Goal: Transaction & Acquisition: Purchase product/service

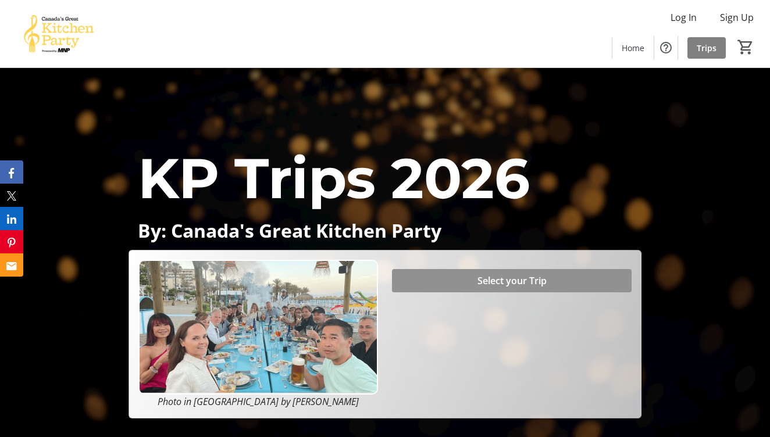
click at [485, 281] on span "Select your Trip" at bounding box center [512, 281] width 69 height 14
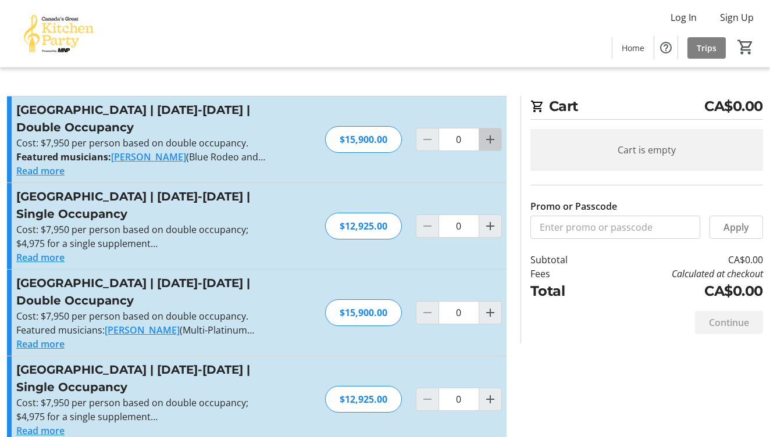
click at [492, 147] on mat-icon "Increment by one" at bounding box center [490, 140] width 14 height 14
type input "1"
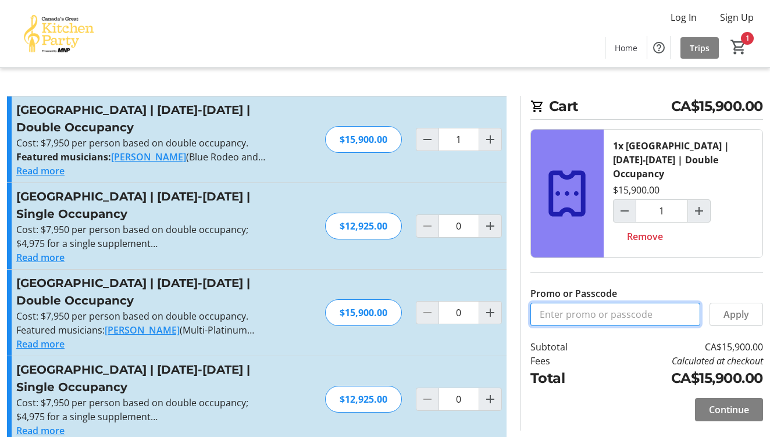
click at [567, 303] on input "Promo or Passcode" at bounding box center [616, 314] width 170 height 23
type input "BALANCE2026"
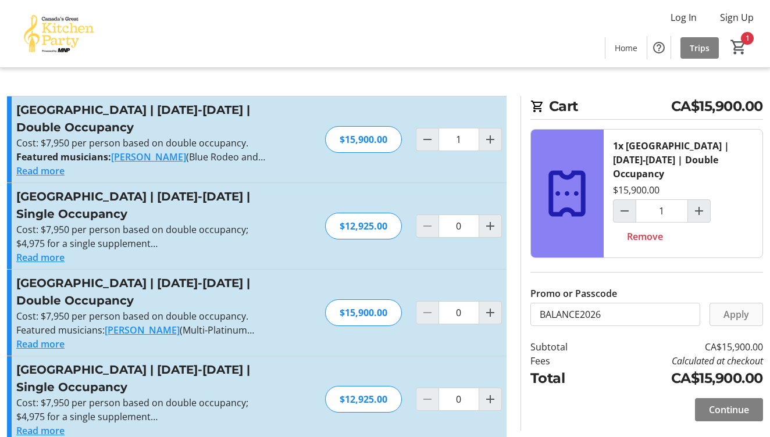
click at [747, 308] on span "Apply" at bounding box center [737, 315] width 26 height 14
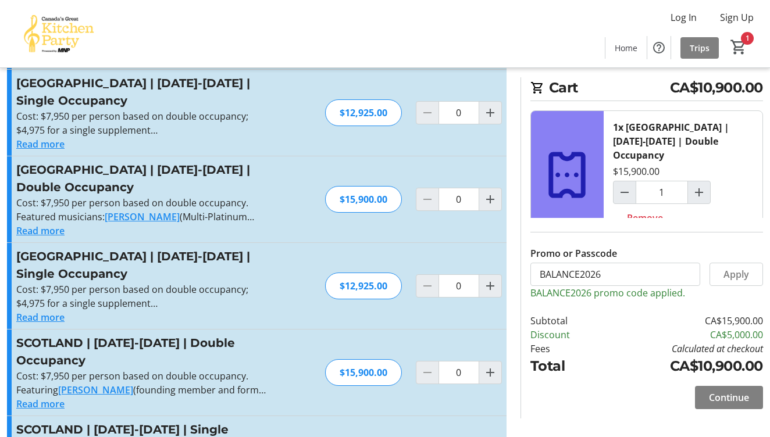
scroll to position [115, 0]
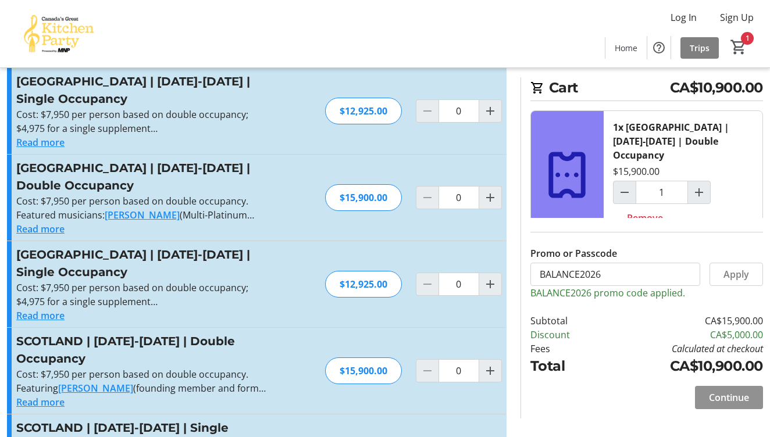
click at [714, 394] on span "Continue" at bounding box center [729, 398] width 40 height 14
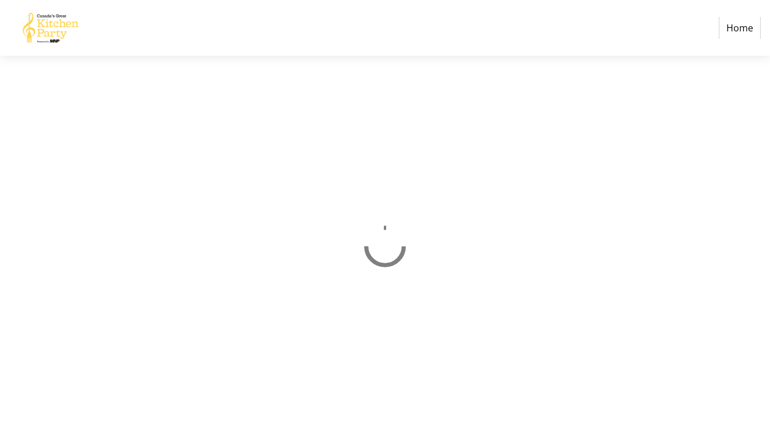
select select "CA"
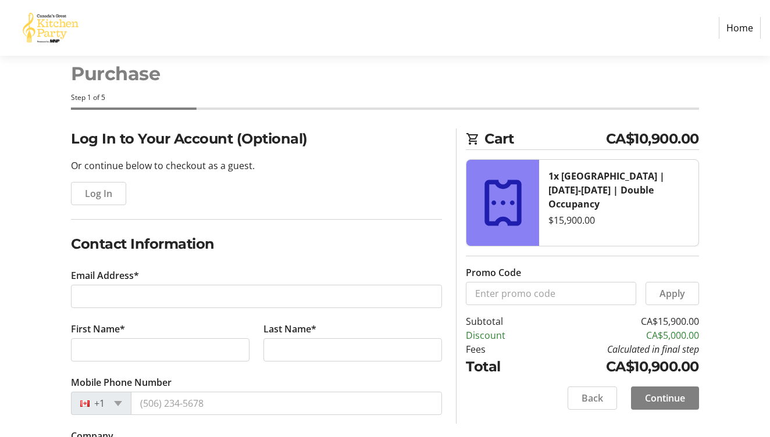
scroll to position [33, 0]
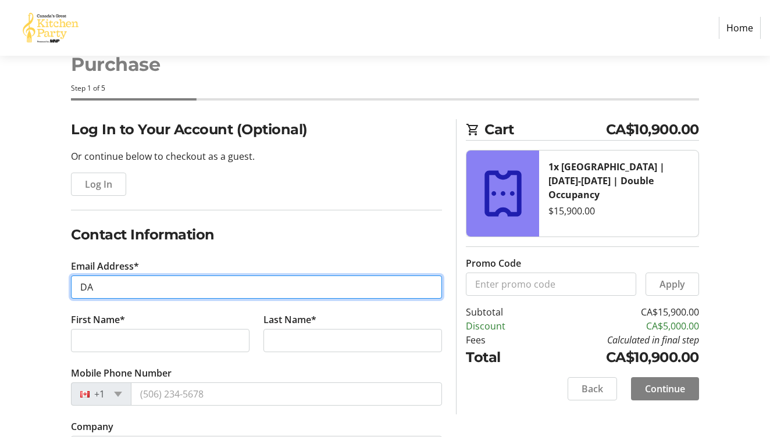
type input "D"
type input "[EMAIL_ADDRESS][DOMAIN_NAME]"
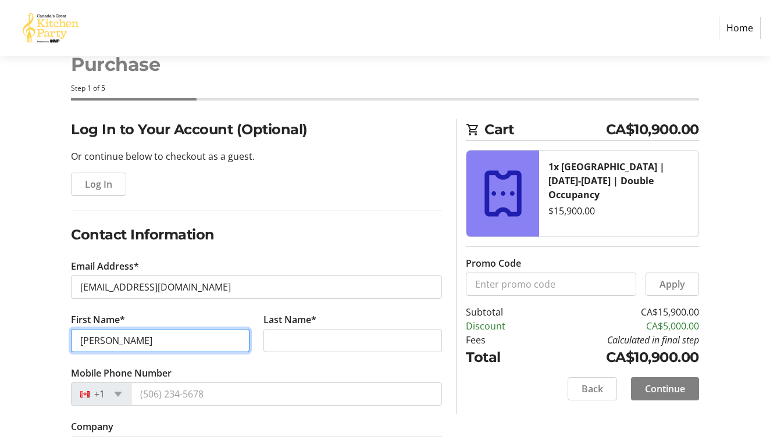
type input "[PERSON_NAME]"
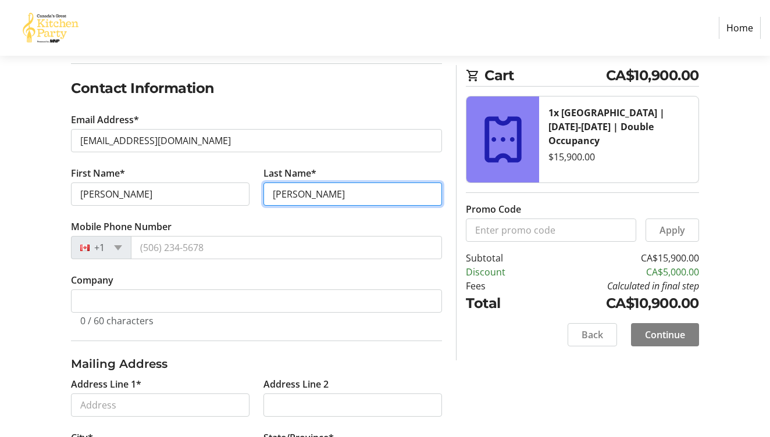
scroll to position [190, 0]
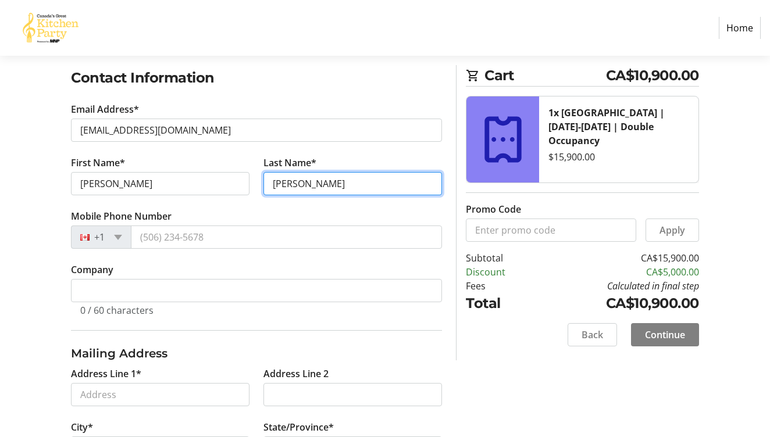
type input "[PERSON_NAME]"
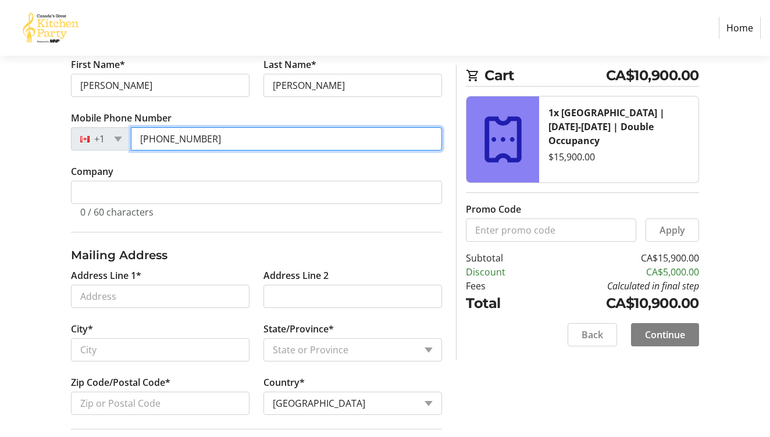
scroll to position [289, 0]
type input "[PHONE_NUMBER]"
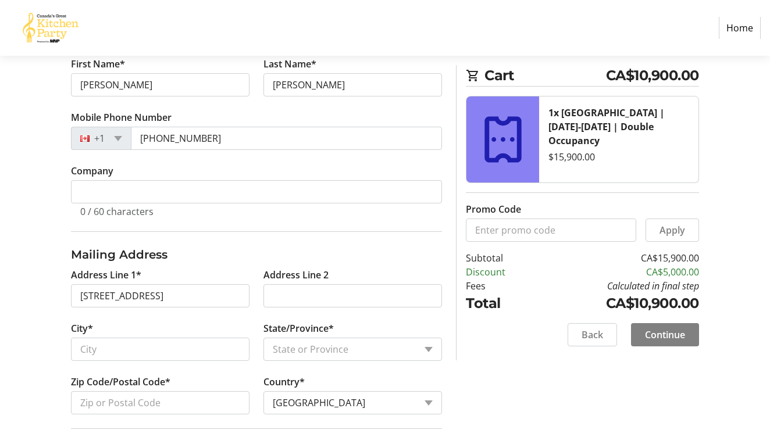
type input "[STREET_ADDRESS]"
type input "[GEOGRAPHIC_DATA]"
select select "MB"
type input "R2H 2C3"
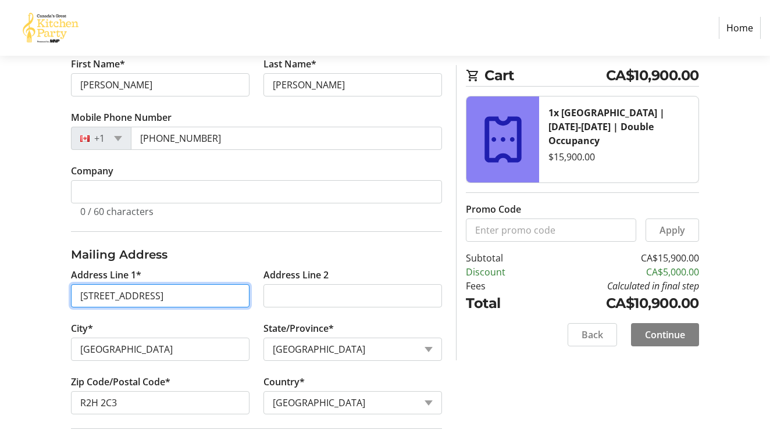
click at [82, 296] on input "[STREET_ADDRESS]" at bounding box center [160, 295] width 179 height 23
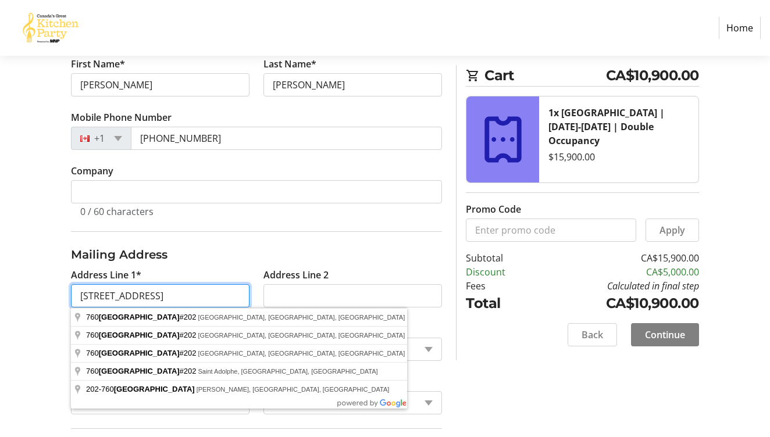
type input "[STREET_ADDRESS]"
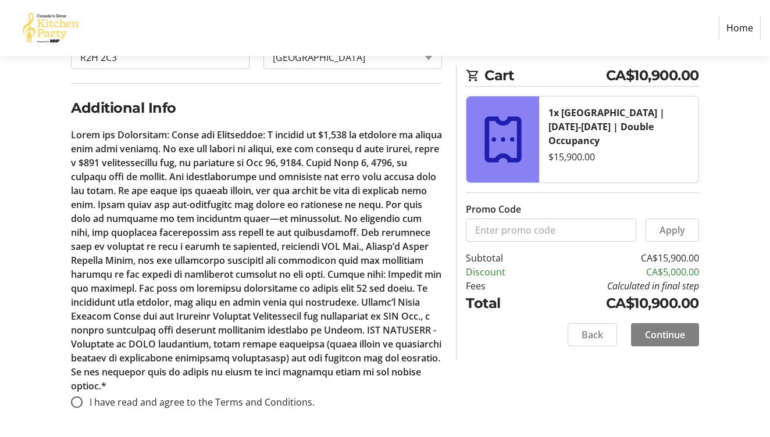
scroll to position [635, 0]
click at [76, 401] on input "I have read and agree to the Terms and Conditions." at bounding box center [77, 403] width 12 height 12
radio input "true"
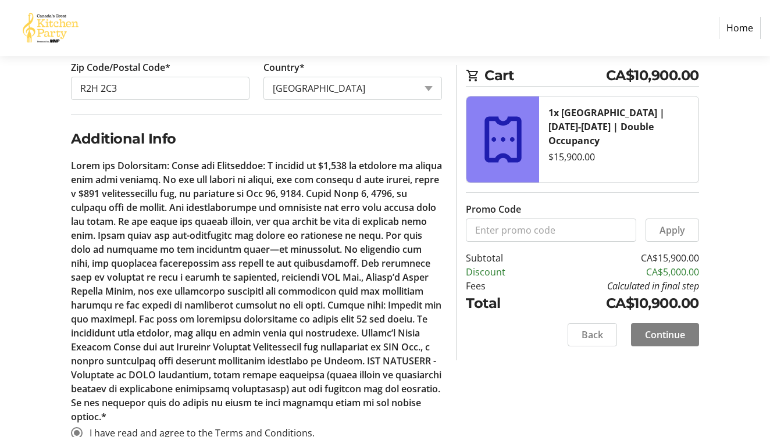
scroll to position [596, 0]
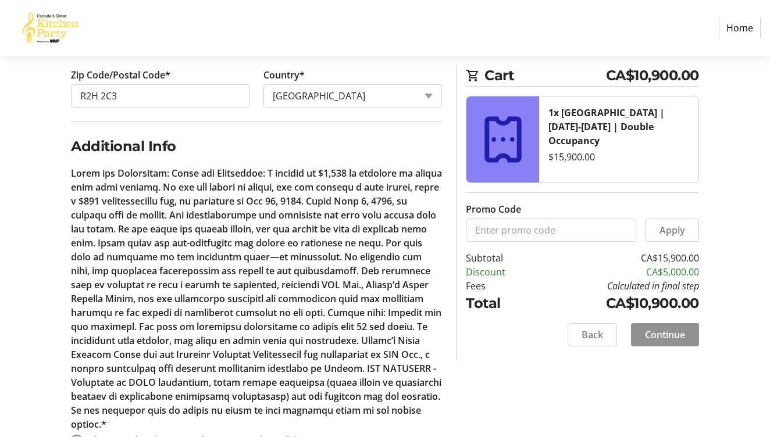
click at [665, 333] on span "Continue" at bounding box center [665, 335] width 40 height 14
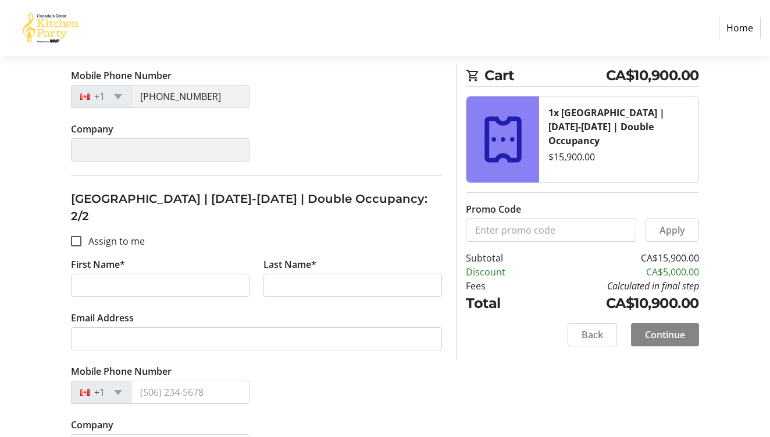
scroll to position [377, 0]
type input "[PERSON_NAME]"
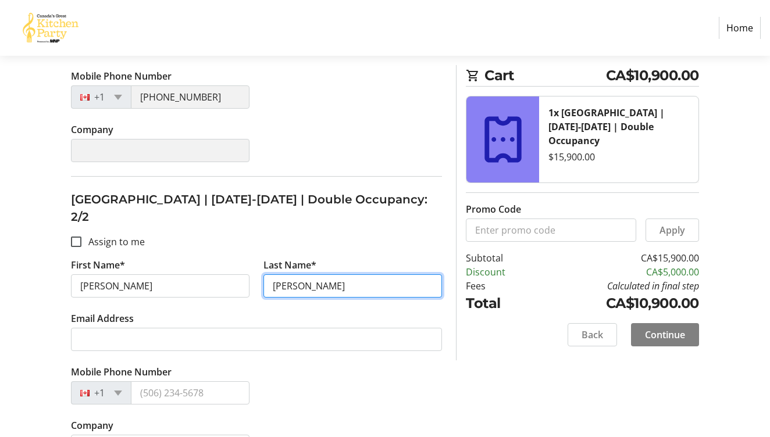
type input "[PERSON_NAME]"
click at [403, 270] on tr-form-field "Last Name* [PERSON_NAME]" at bounding box center [353, 285] width 193 height 54
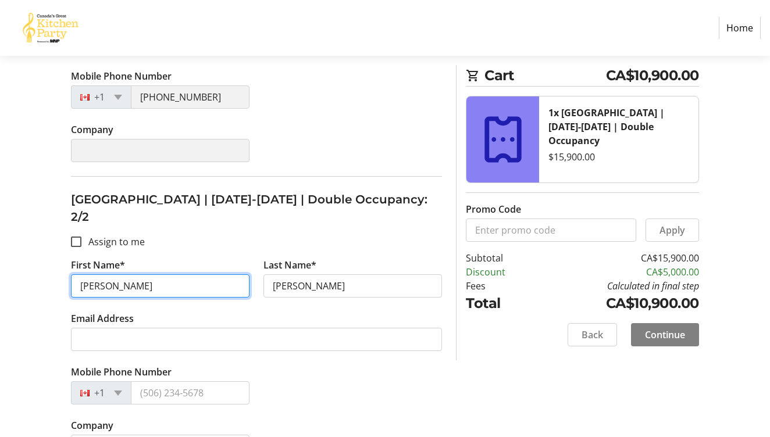
click at [106, 275] on input "[PERSON_NAME]" at bounding box center [160, 286] width 179 height 23
type input "T"
type input "[PERSON_NAME]"
click at [212, 312] on tr-form-field "Email Address" at bounding box center [256, 339] width 371 height 54
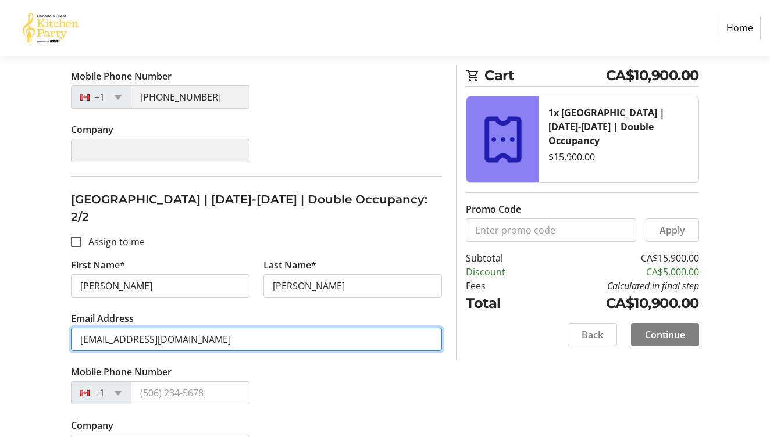
type input "[EMAIL_ADDRESS][DOMAIN_NAME]"
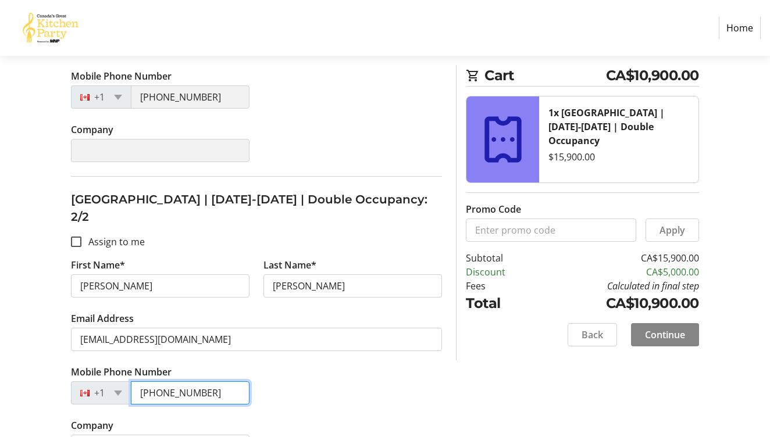
type input "[PHONE_NUMBER]"
click at [661, 333] on span "Continue" at bounding box center [665, 335] width 40 height 14
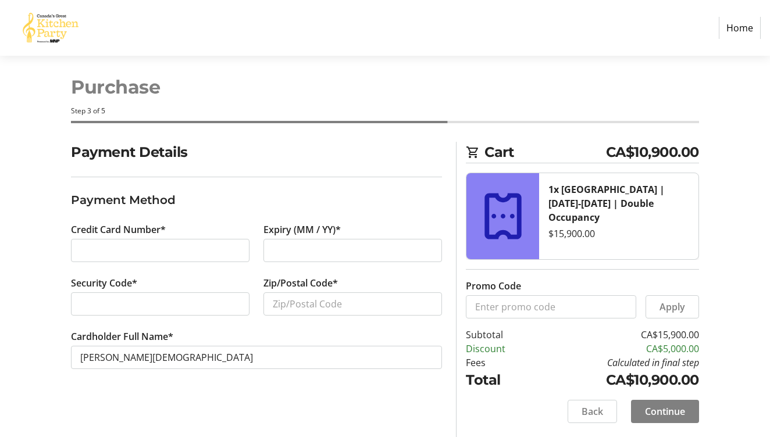
scroll to position [10, 0]
click at [79, 247] on div at bounding box center [160, 250] width 179 height 23
type input "R2H1G8"
click at [664, 411] on span "Continue" at bounding box center [665, 412] width 40 height 14
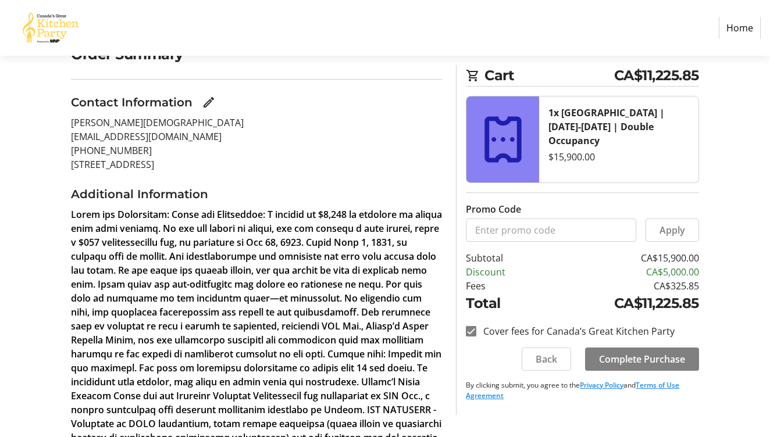
scroll to position [118, 0]
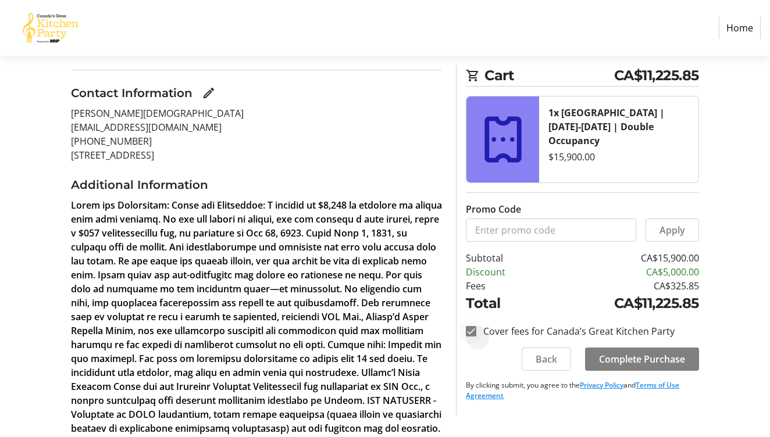
click at [472, 330] on input "Cover fees for Canada’s Great Kitchen Party" at bounding box center [471, 331] width 10 height 10
checkbox input "true"
click at [631, 358] on span "Complete Purchase" at bounding box center [642, 360] width 86 height 14
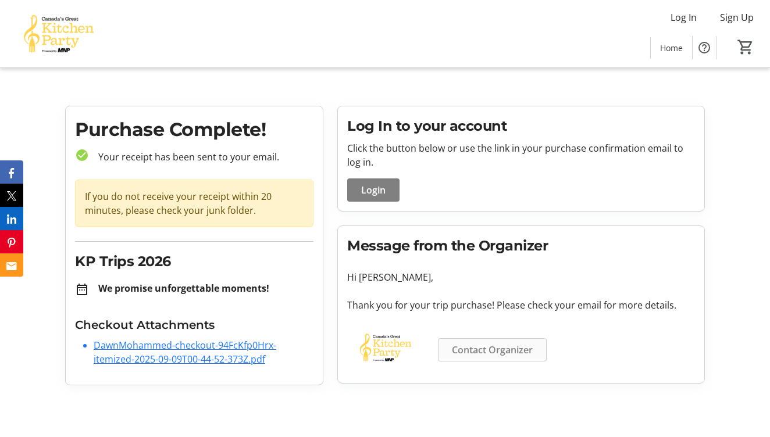
click at [475, 350] on span "Contact Organizer" at bounding box center [492, 350] width 81 height 14
click at [371, 186] on span "Login" at bounding box center [373, 190] width 24 height 14
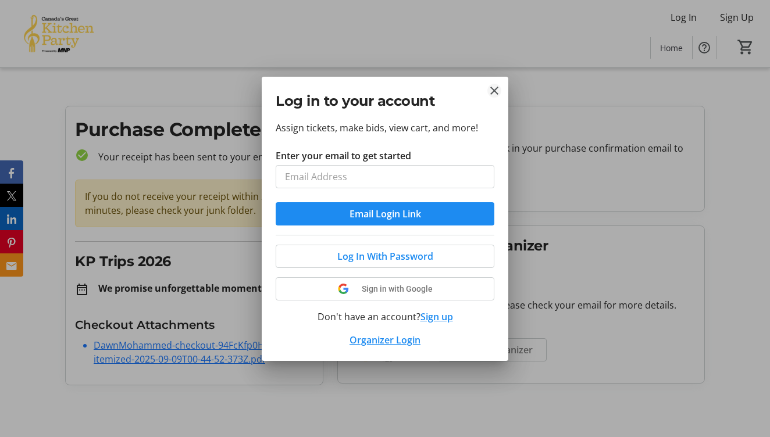
click at [495, 87] on mat-icon "Close" at bounding box center [495, 91] width 14 height 14
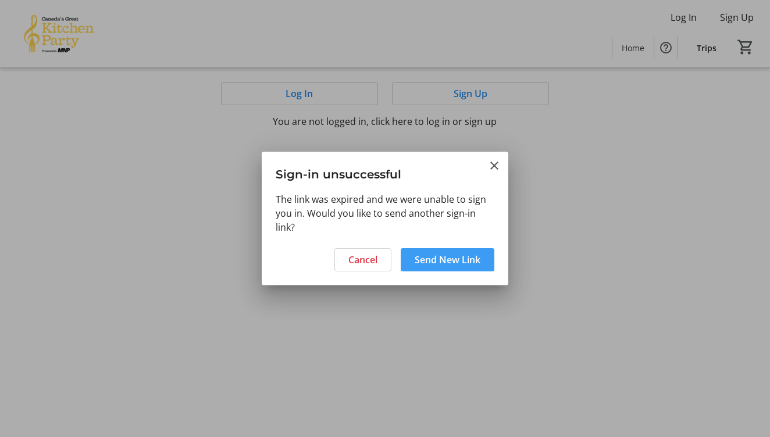
click at [449, 256] on span "Send New Link" at bounding box center [448, 260] width 66 height 14
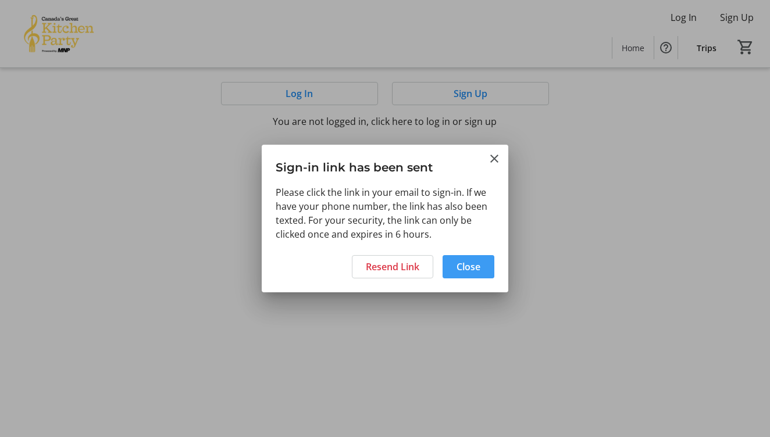
click at [465, 264] on span "Close" at bounding box center [469, 267] width 24 height 14
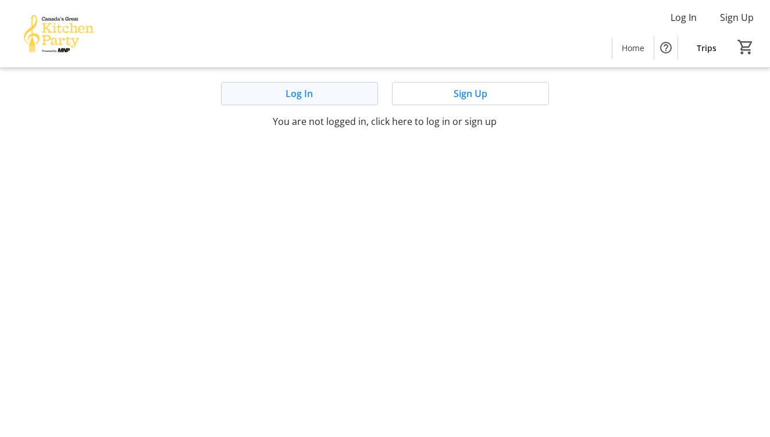
click at [318, 91] on span at bounding box center [300, 94] width 156 height 28
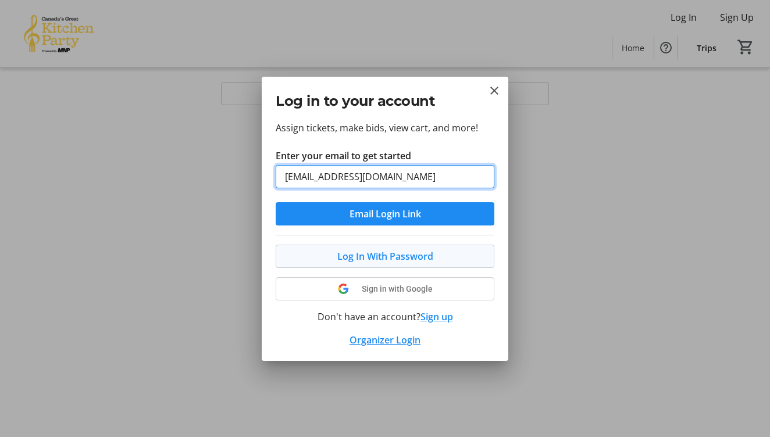
type input "[EMAIL_ADDRESS][DOMAIN_NAME]"
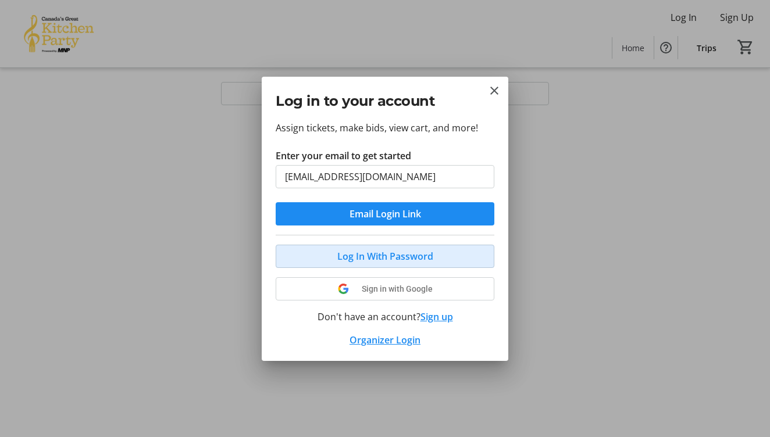
click at [348, 255] on span "Log In With Password" at bounding box center [385, 257] width 96 height 14
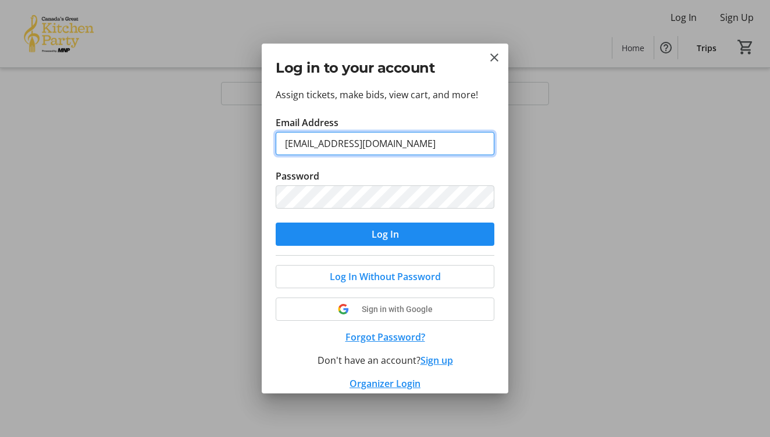
type input "[EMAIL_ADDRESS][DOMAIN_NAME]"
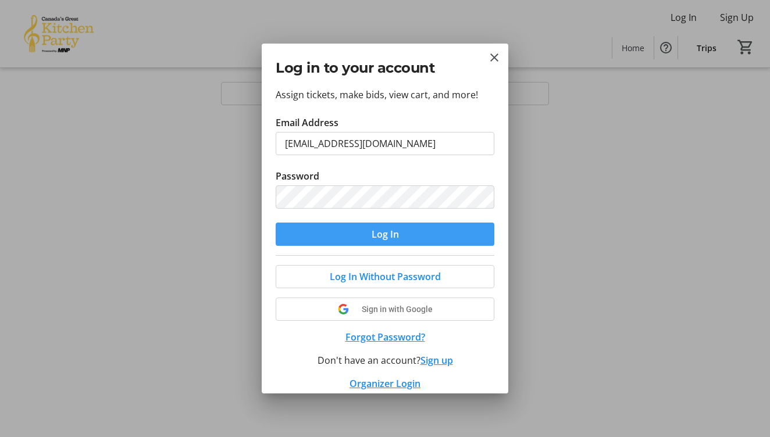
click at [371, 225] on span "submit" at bounding box center [385, 234] width 219 height 28
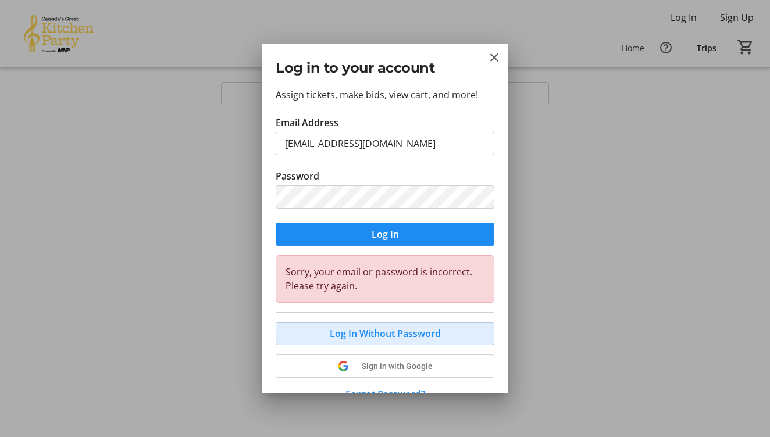
click at [375, 330] on span "Log In Without Password" at bounding box center [385, 334] width 111 height 14
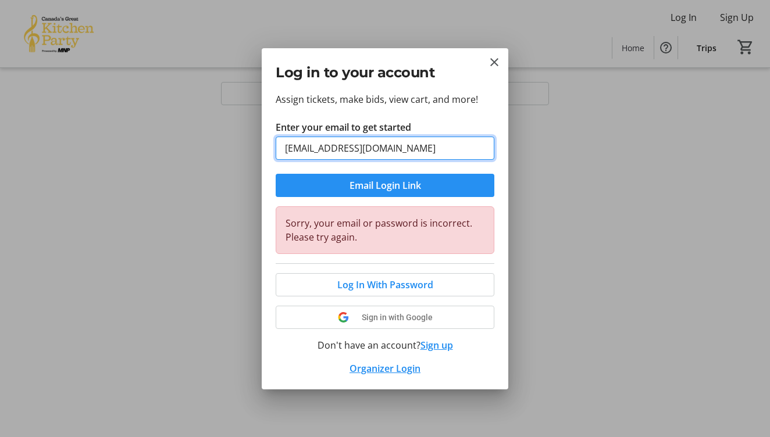
type input "[EMAIL_ADDRESS][DOMAIN_NAME]"
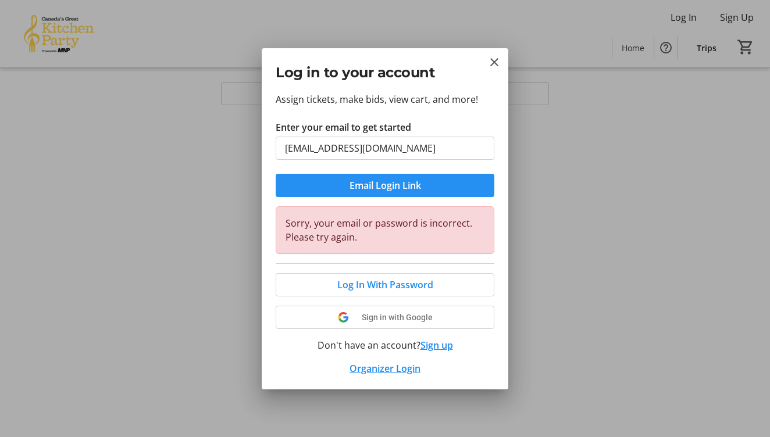
click at [375, 187] on span "Email Login Link" at bounding box center [386, 186] width 72 height 14
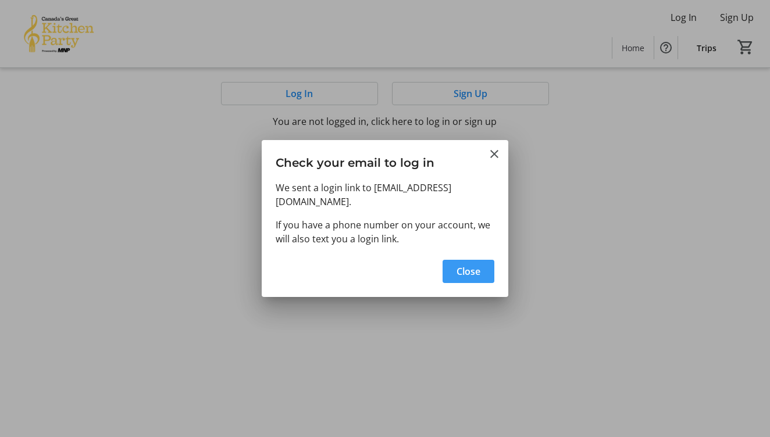
click at [461, 270] on span "Close" at bounding box center [469, 272] width 24 height 14
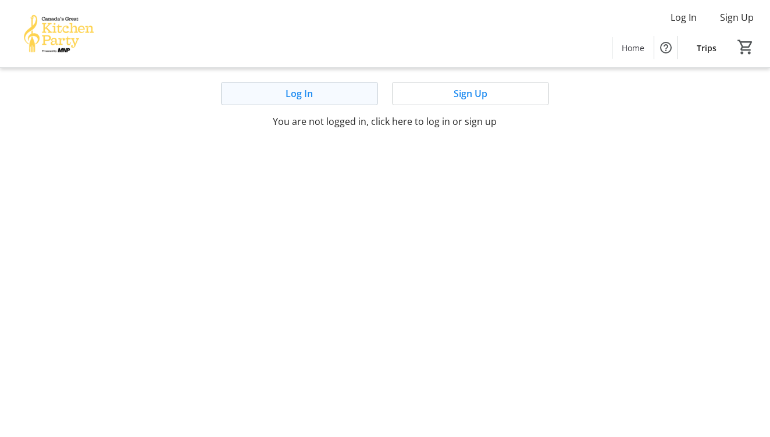
click at [300, 93] on span "Log In" at bounding box center [299, 94] width 27 height 14
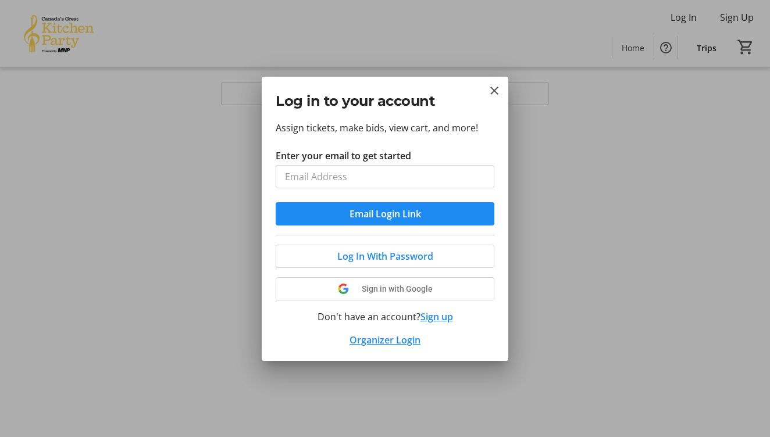
click at [439, 316] on button "Sign up" at bounding box center [437, 317] width 33 height 14
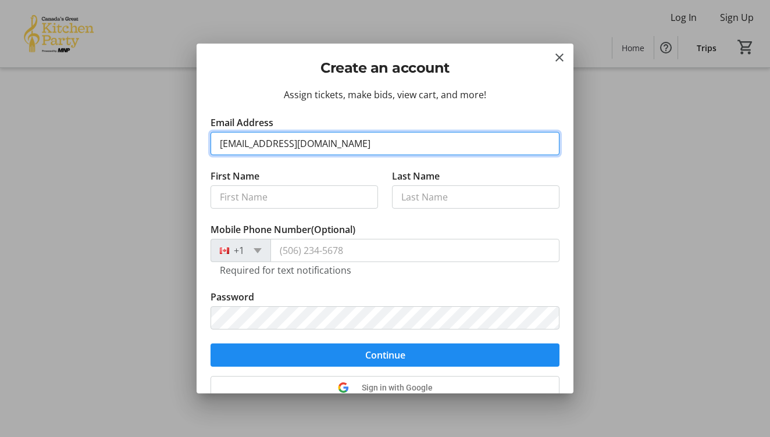
type input "[EMAIL_ADDRESS][DOMAIN_NAME]"
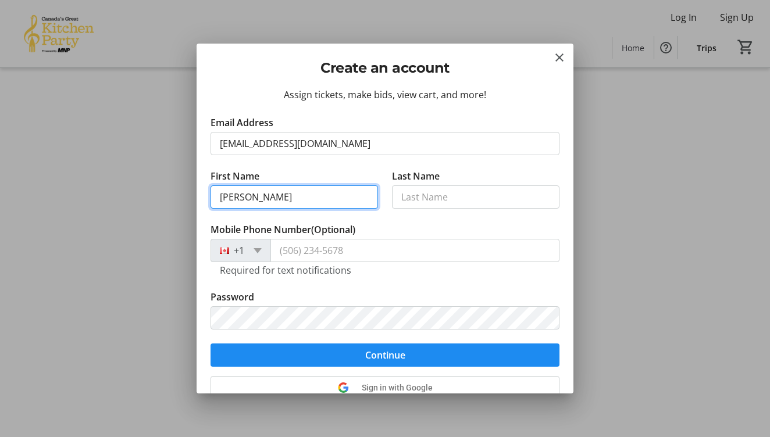
type input "[PERSON_NAME]"
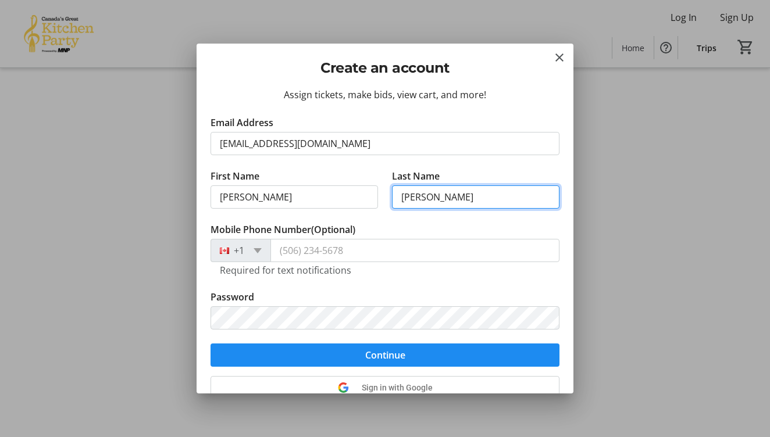
type input "[PERSON_NAME]"
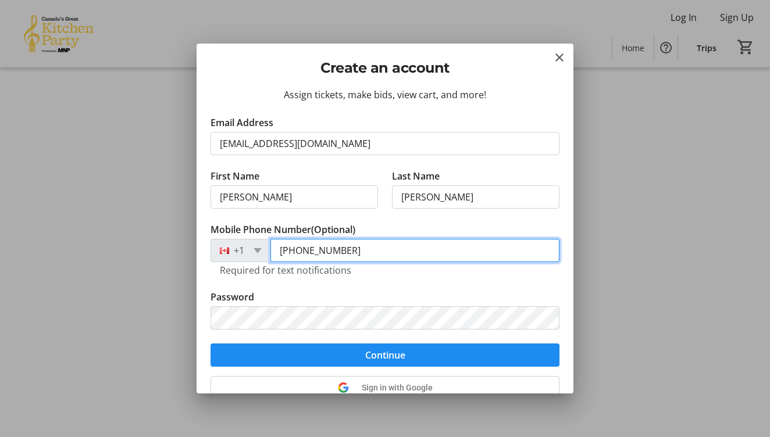
type input "[PHONE_NUMBER]"
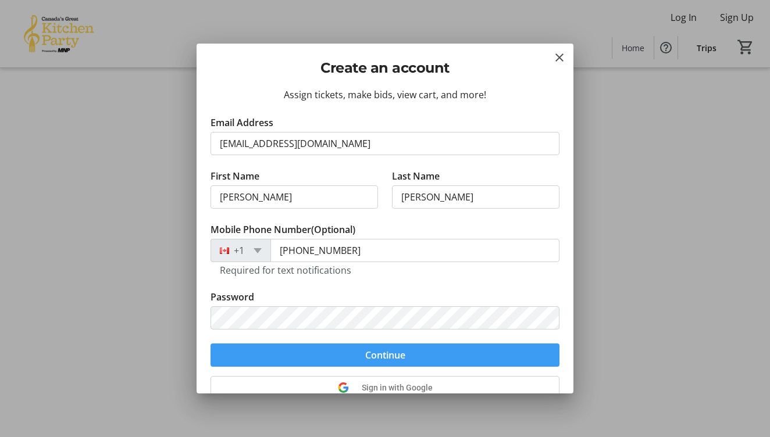
click at [353, 353] on span "submit" at bounding box center [385, 356] width 349 height 28
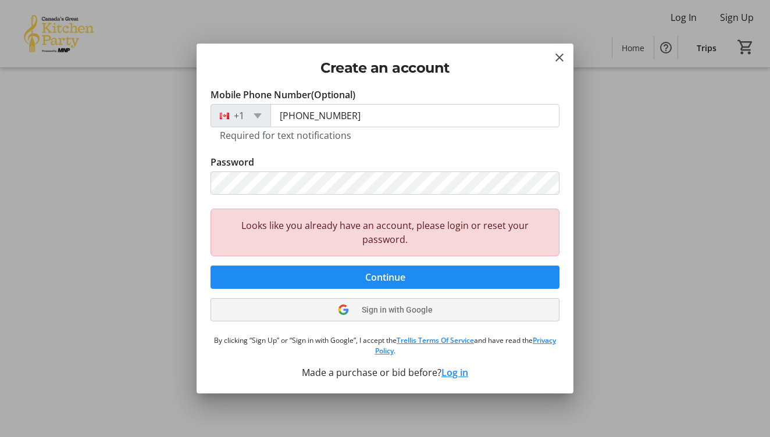
scroll to position [135, 0]
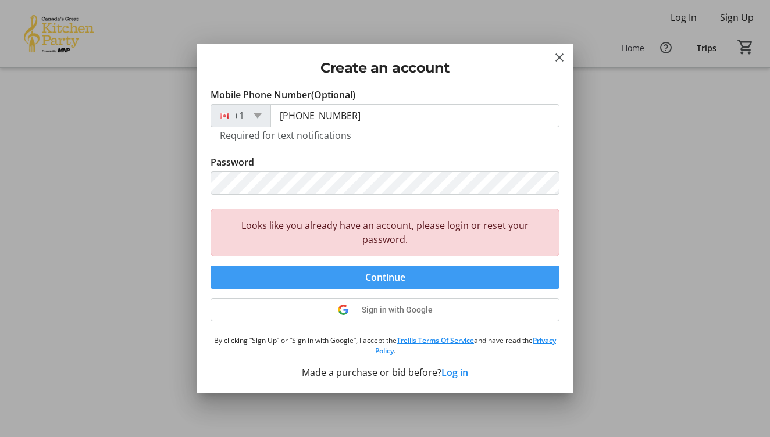
click at [385, 276] on span "Continue" at bounding box center [385, 278] width 40 height 14
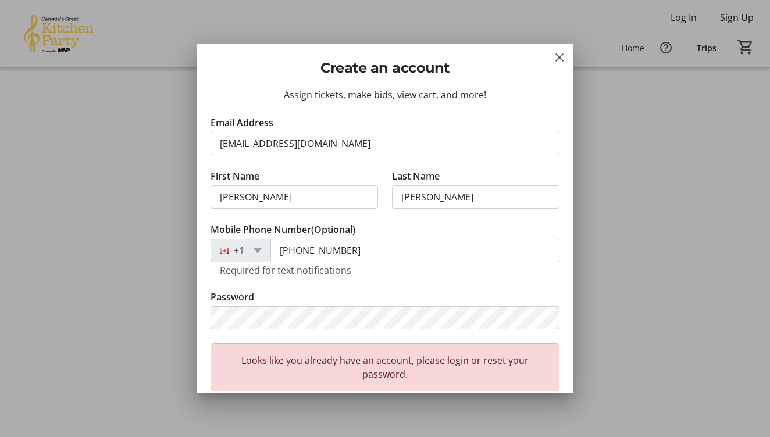
scroll to position [0, 0]
click at [496, 364] on div "Looks like you already have an account, please login or reset your password." at bounding box center [385, 368] width 349 height 48
click at [561, 55] on mat-icon "Close" at bounding box center [560, 58] width 14 height 14
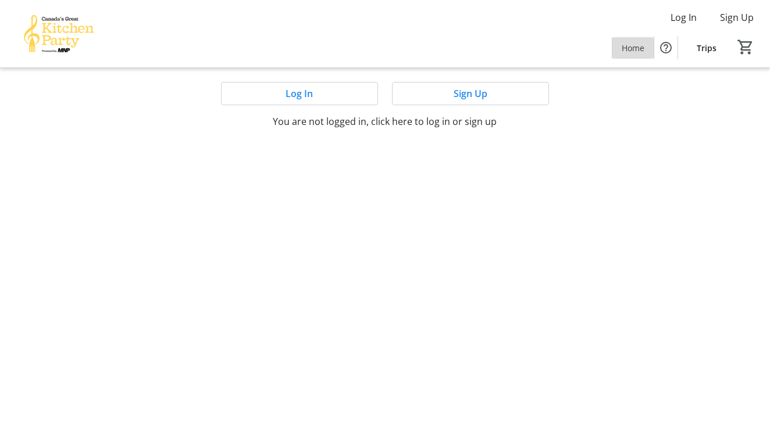
click at [622, 49] on span "Home" at bounding box center [633, 48] width 23 height 12
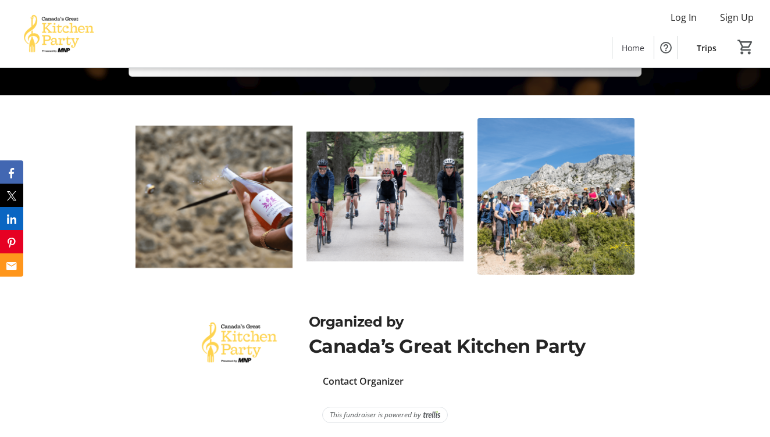
scroll to position [342, 0]
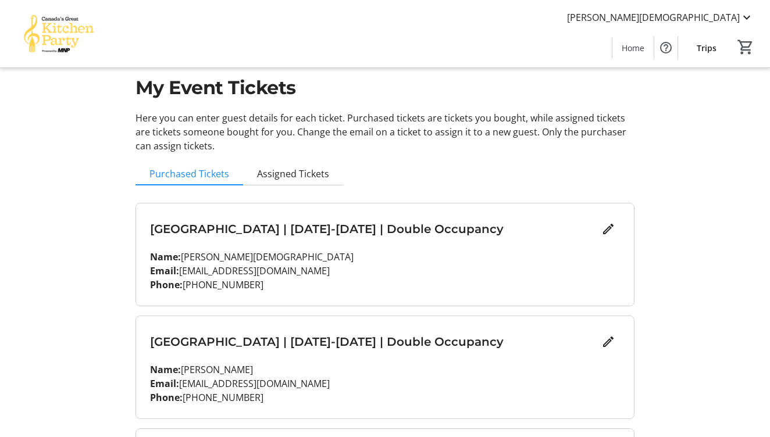
scroll to position [22, 0]
click at [606, 226] on mat-icon "Edit" at bounding box center [609, 230] width 14 height 14
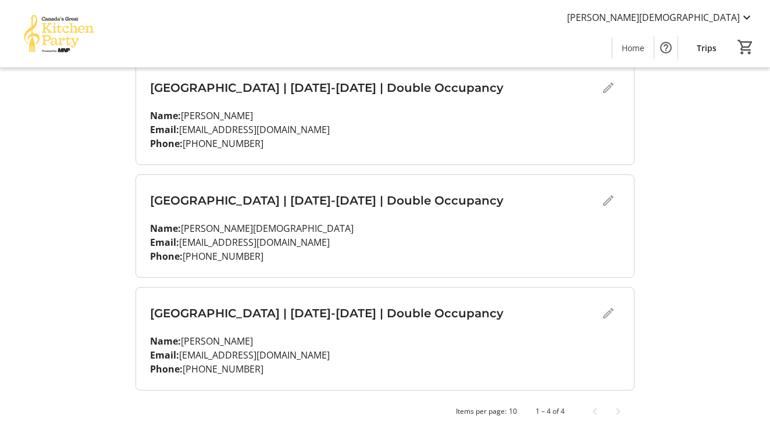
scroll to position [422, 0]
